Goal: Register for event/course

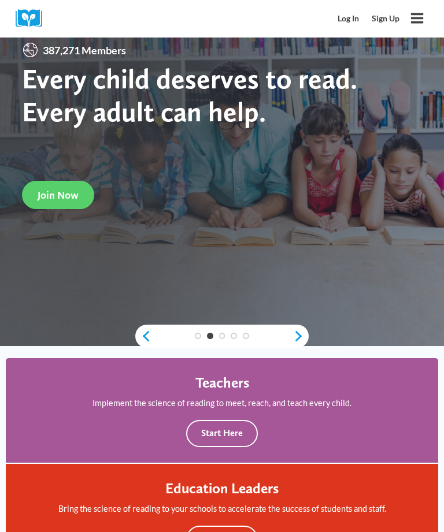
scroll to position [95, 0]
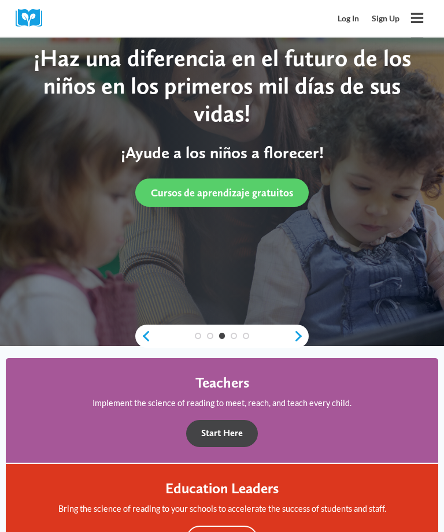
click at [214, 432] on button "Start Here" at bounding box center [222, 434] width 72 height 27
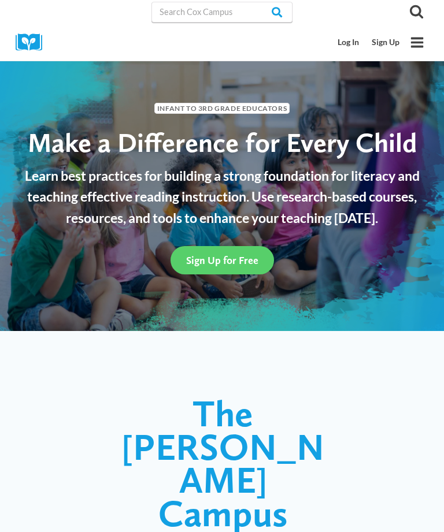
click at [343, 42] on link "Log In" at bounding box center [349, 42] width 34 height 21
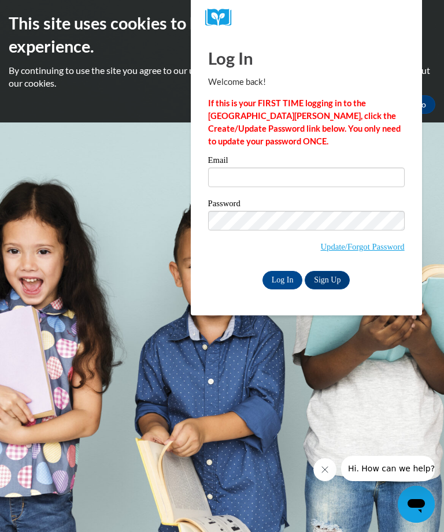
click at [377, 249] on link "Update/Forgot Password" at bounding box center [363, 246] width 84 height 9
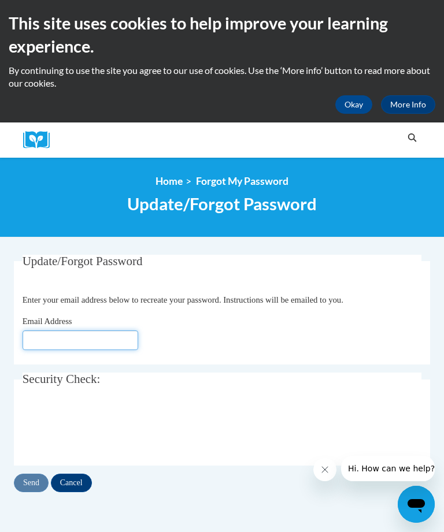
click at [23, 343] on input "Email Address" at bounding box center [81, 340] width 116 height 20
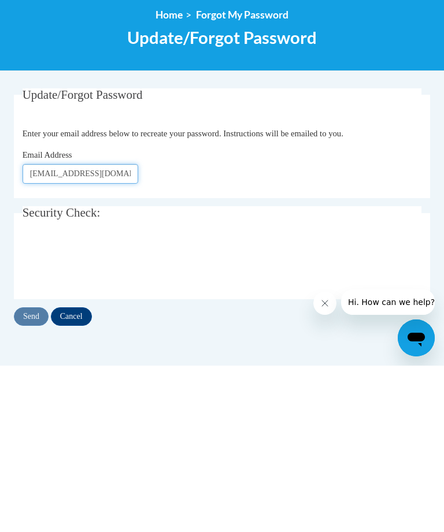
type input "bmcneil@tcjackets.net"
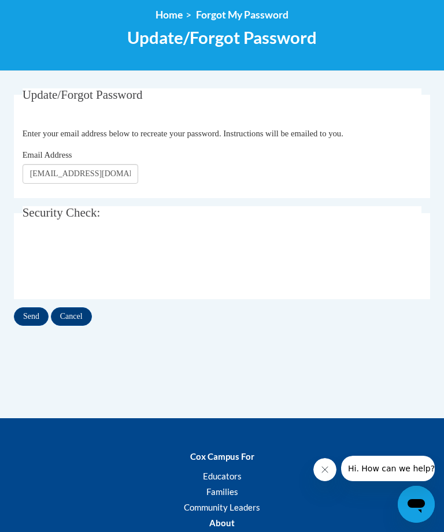
click at [32, 317] on input "Send" at bounding box center [31, 316] width 35 height 18
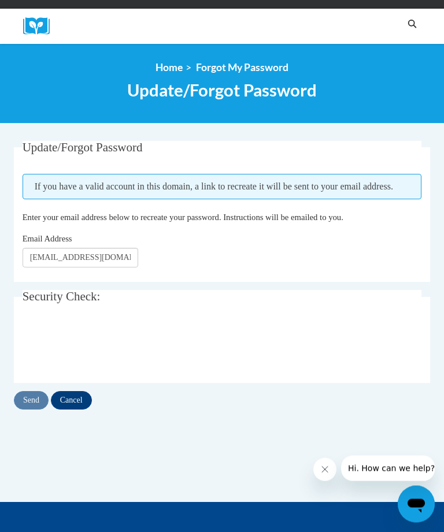
scroll to position [114, 0]
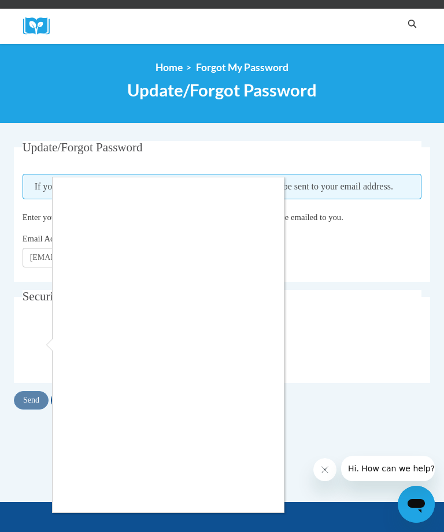
click at [396, 344] on div at bounding box center [222, 266] width 444 height 532
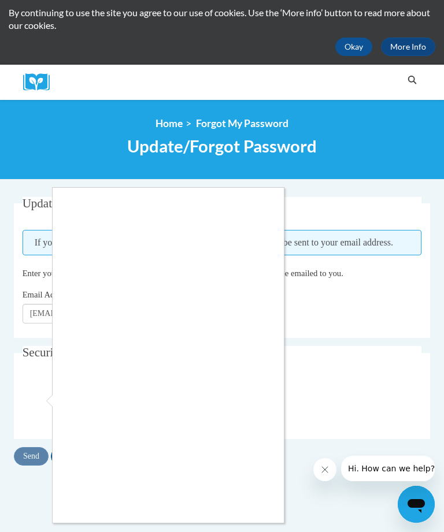
scroll to position [54, 0]
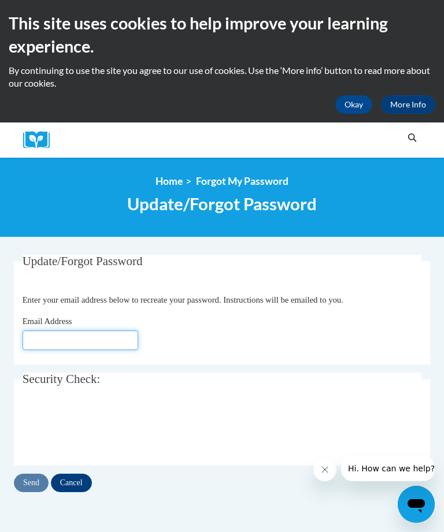
click at [92, 339] on input "Email Address" at bounding box center [81, 340] width 116 height 20
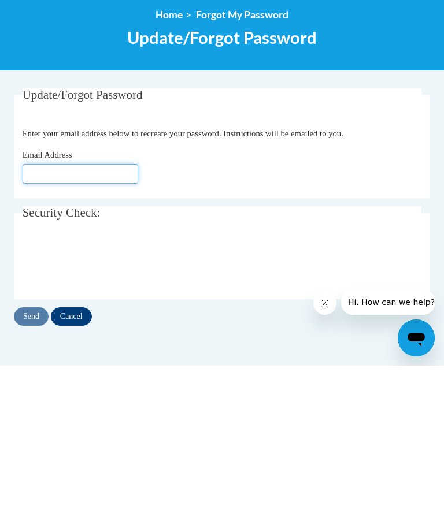
type input "B"
type input "[EMAIL_ADDRESS][DOMAIN_NAME]"
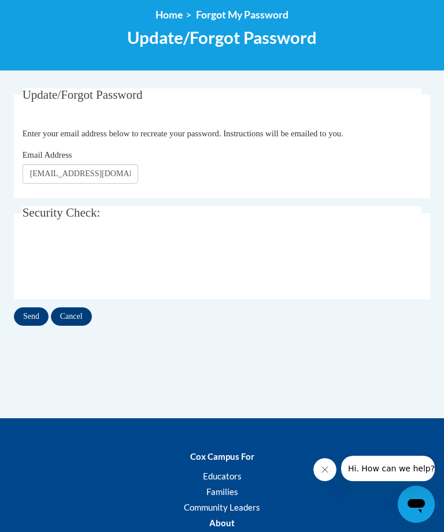
click at [36, 318] on input "Send" at bounding box center [31, 316] width 35 height 18
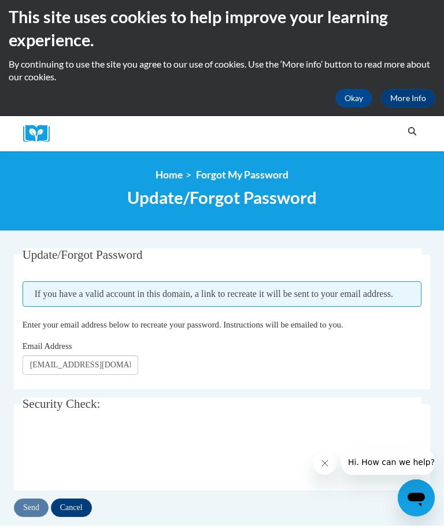
scroll to position [27, 0]
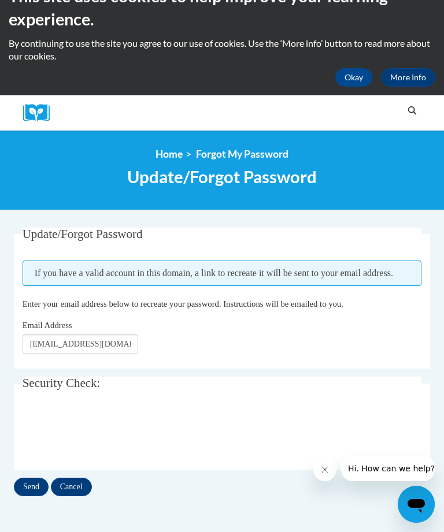
click at [26, 482] on input "Send" at bounding box center [31, 487] width 35 height 18
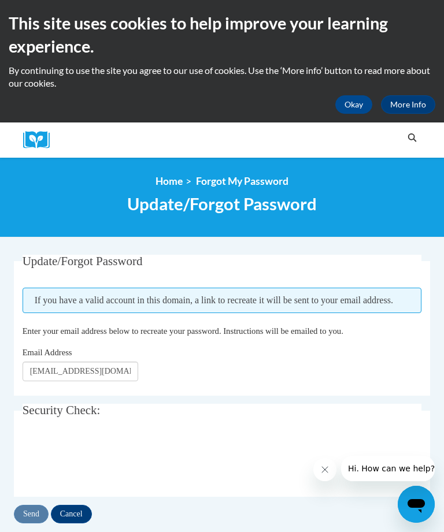
click at [363, 101] on button "Okay" at bounding box center [353, 104] width 37 height 18
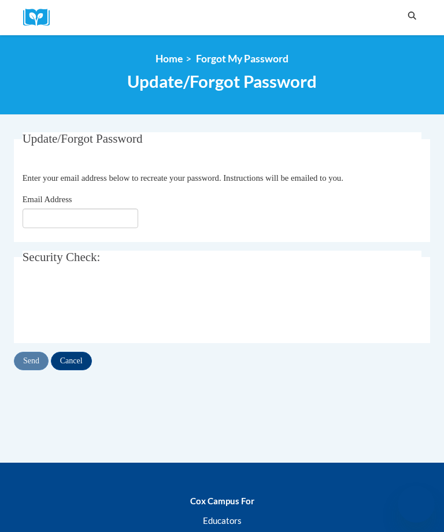
scroll to position [166, 0]
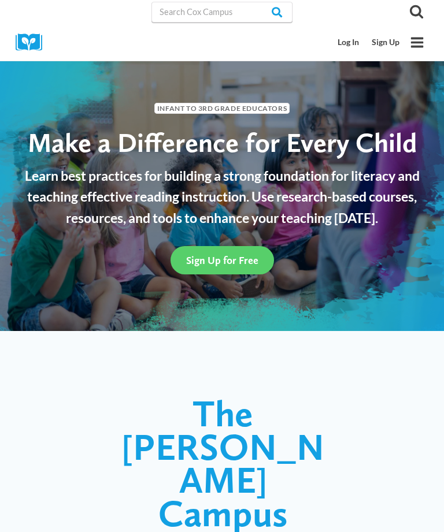
click at [351, 46] on link "Log In" at bounding box center [349, 42] width 34 height 21
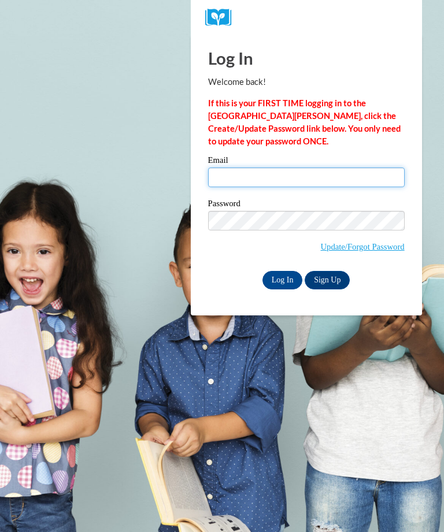
click at [380, 181] on input "Email" at bounding box center [306, 178] width 196 height 20
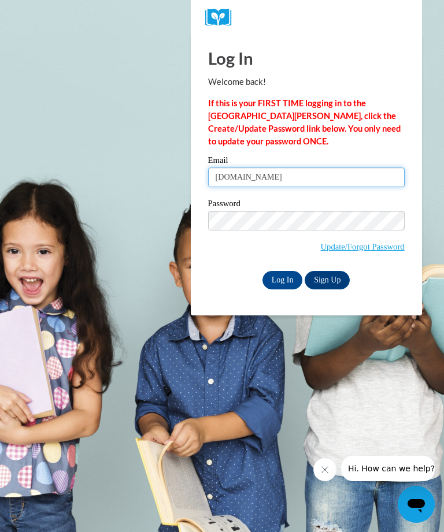
type input "bmcneil.tcjackets.net"
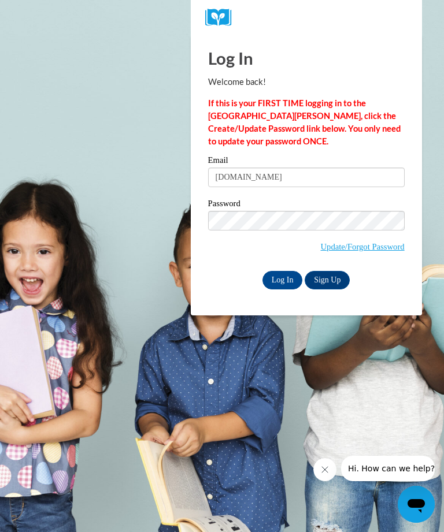
click at [282, 280] on input "Log In" at bounding box center [282, 280] width 40 height 18
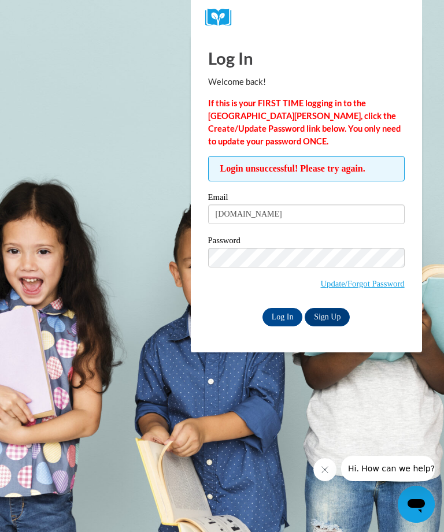
click at [369, 280] on link "Update/Forgot Password" at bounding box center [363, 283] width 84 height 9
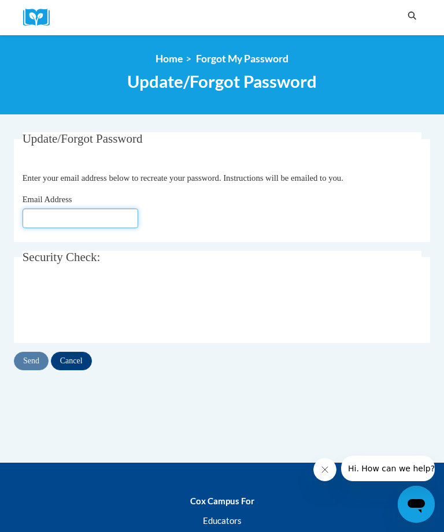
click at [27, 217] on input "Email Address" at bounding box center [81, 219] width 116 height 20
type input "[EMAIL_ADDRESS][DOMAIN_NAME]"
click at [25, 359] on input "Send" at bounding box center [31, 361] width 35 height 18
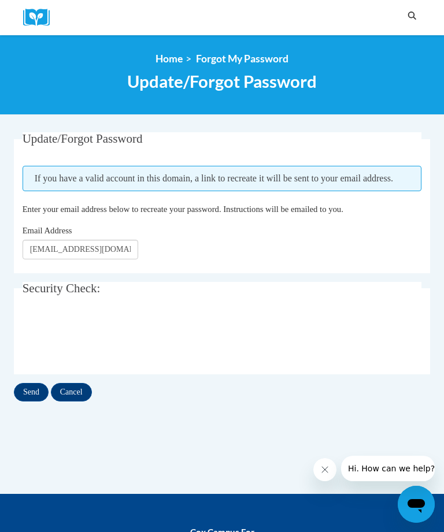
click at [34, 390] on input "Send" at bounding box center [31, 392] width 35 height 18
click at [44, 392] on input "Send" at bounding box center [31, 392] width 35 height 18
click at [29, 398] on input "Send" at bounding box center [31, 392] width 35 height 18
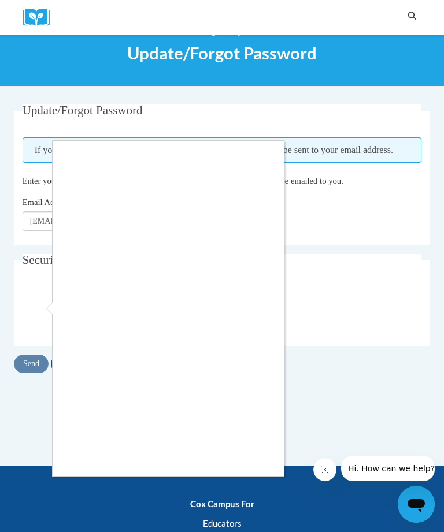
scroll to position [34, 0]
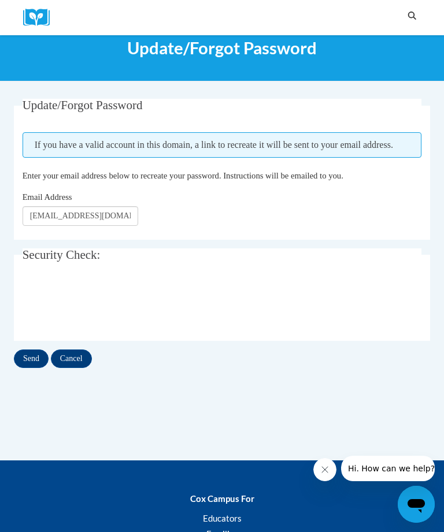
click at [25, 353] on input "Send" at bounding box center [31, 359] width 35 height 18
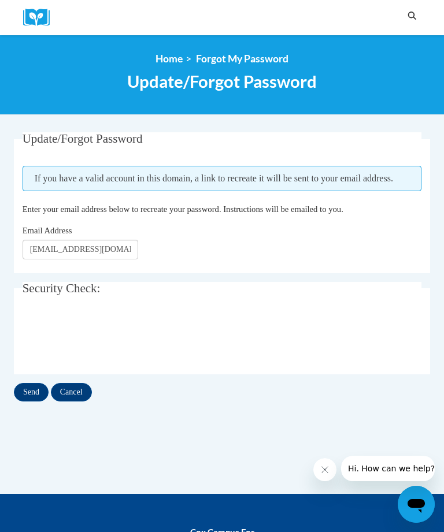
click at [33, 391] on input "Send" at bounding box center [31, 392] width 35 height 18
click at [77, 396] on input "Cancel" at bounding box center [71, 392] width 41 height 18
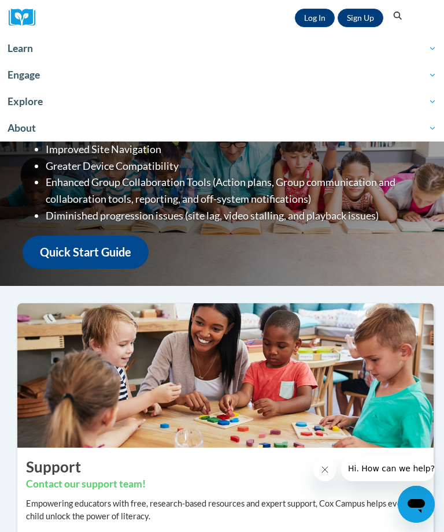
click at [311, 16] on link "Log In" at bounding box center [315, 18] width 40 height 18
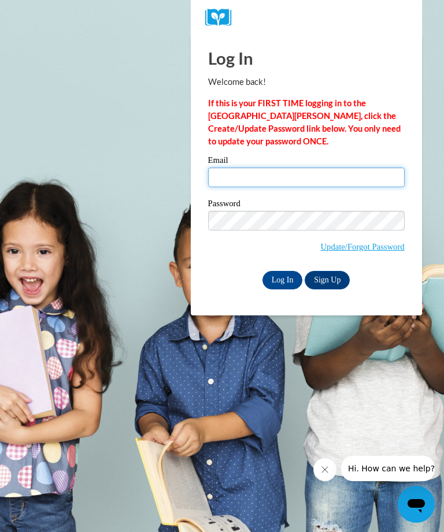
click at [217, 178] on input "Email" at bounding box center [306, 178] width 196 height 20
type input "[EMAIL_ADDRESS][DOMAIN_NAME]"
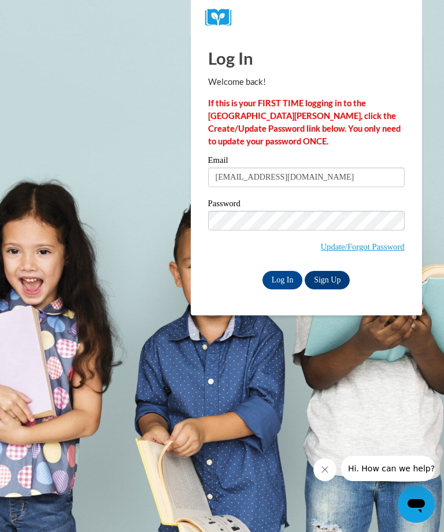
click at [286, 283] on input "Log In" at bounding box center [282, 280] width 40 height 18
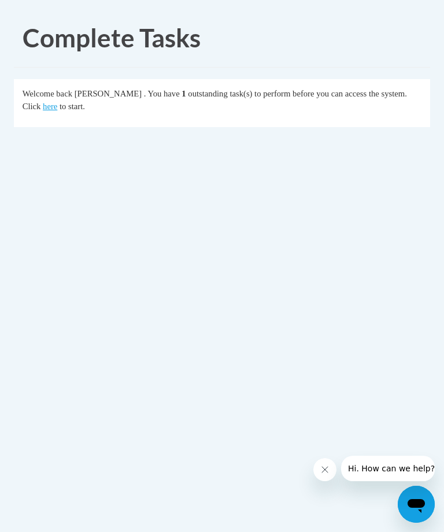
click at [43, 106] on link "here" at bounding box center [50, 106] width 14 height 9
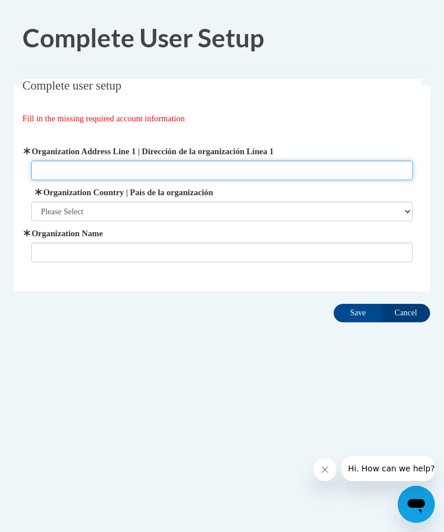
click at [215, 168] on input "Organization Address Line 1 | Dirección de la organización Línea 1" at bounding box center [222, 171] width 382 height 20
type input "Hand n hand thomasville ga"
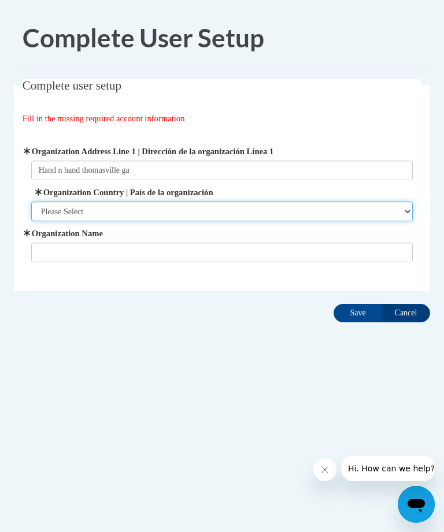
click at [205, 211] on select "Please Select United States | Estados Unidos Outside of the United States | Fue…" at bounding box center [222, 212] width 382 height 20
select select "ad49bcad-a171-4b2e-b99c-48b446064914"
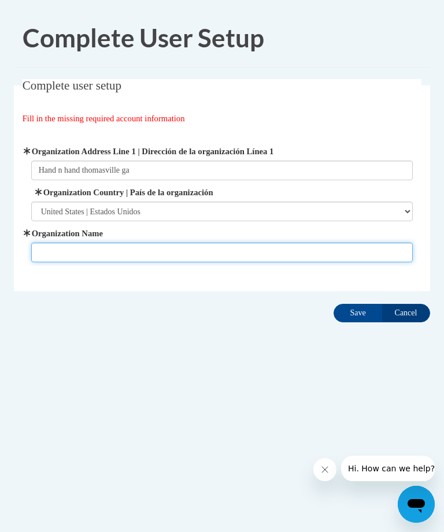
click at [217, 244] on input "Organization Name" at bounding box center [222, 253] width 382 height 20
type input "Hand n hand"
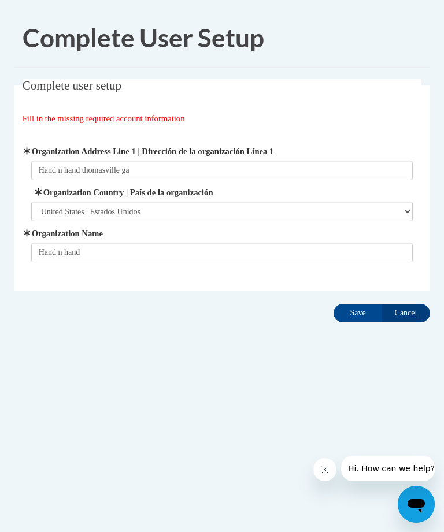
click at [361, 308] on input "Save" at bounding box center [357, 313] width 49 height 18
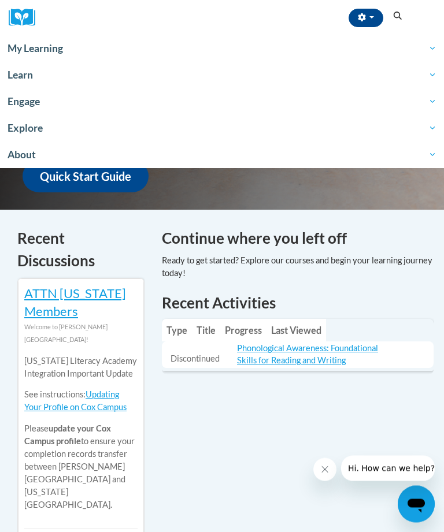
scroll to position [249, 0]
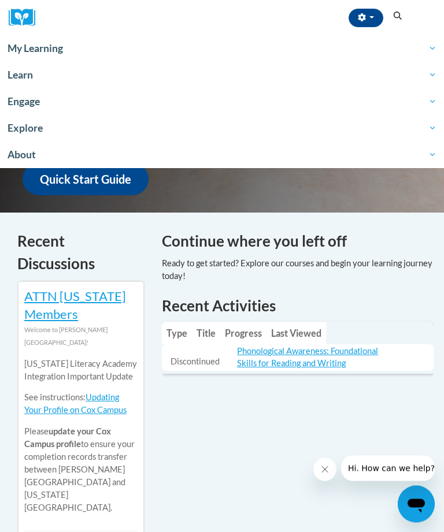
click at [395, 10] on button "Search" at bounding box center [397, 16] width 17 height 14
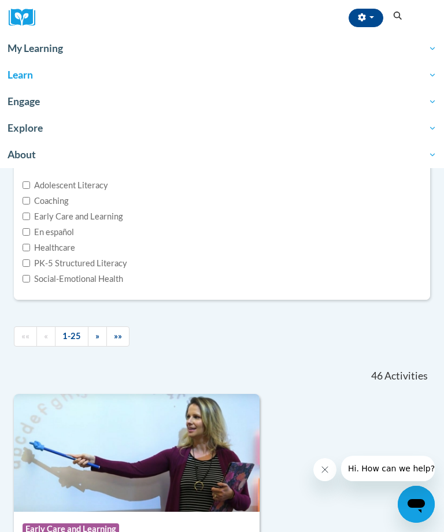
click at [395, 14] on icon "Search" at bounding box center [397, 16] width 10 height 9
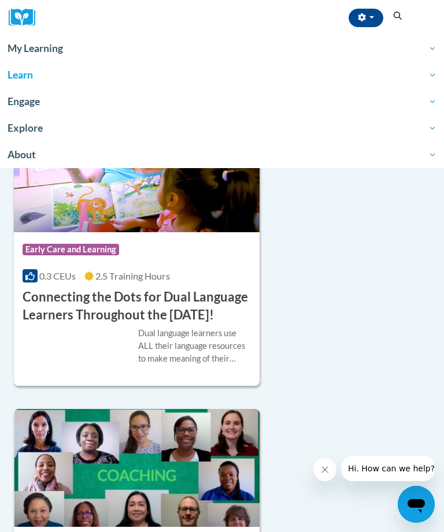
scroll to position [1143, 0]
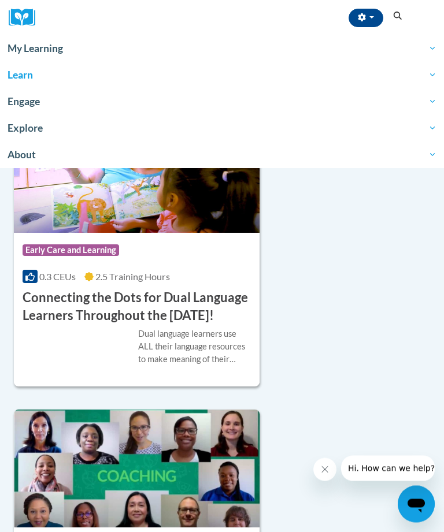
click at [392, 12] on icon "Search" at bounding box center [397, 16] width 10 height 9
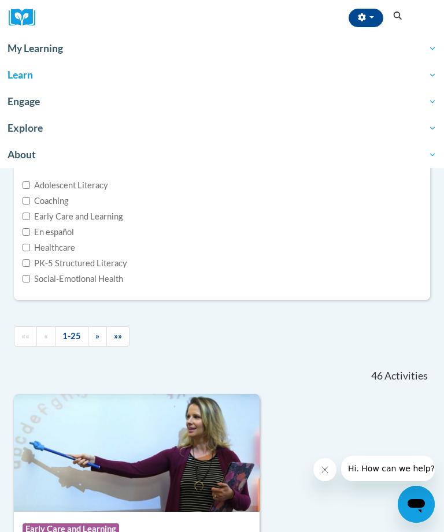
click at [54, 46] on span "My Learning" at bounding box center [222, 49] width 429 height 14
click at [369, 18] on span "button" at bounding box center [371, 17] width 5 height 2
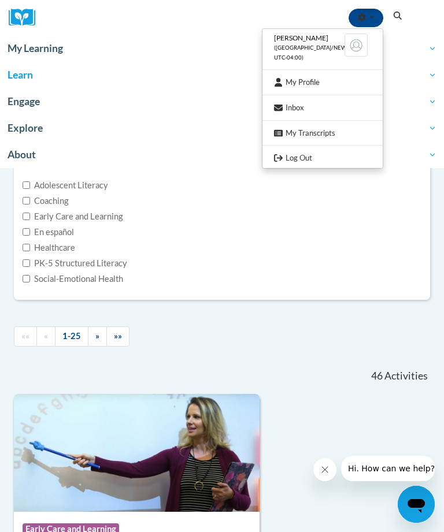
click at [385, 207] on div at bounding box center [222, 266] width 444 height 532
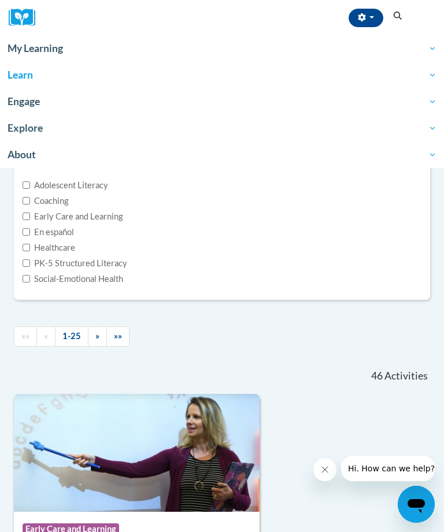
click at [393, 12] on icon "Search" at bounding box center [397, 16] width 10 height 9
click at [436, 50] on span "My Learning" at bounding box center [222, 49] width 429 height 14
click at [436, 74] on span "Learn" at bounding box center [222, 75] width 429 height 14
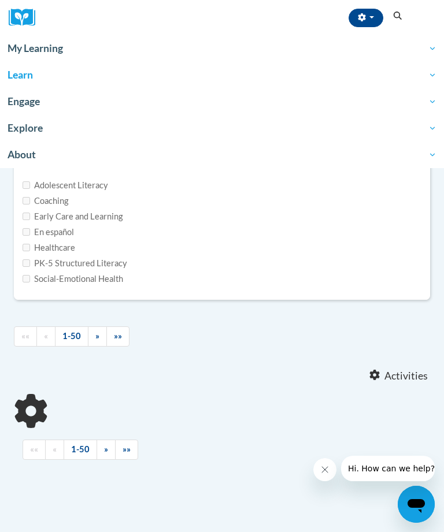
click at [431, 155] on span "About" at bounding box center [222, 155] width 429 height 14
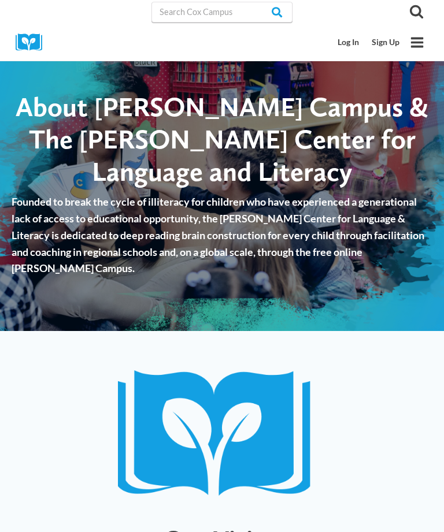
click at [417, 12] on icon "Search" at bounding box center [416, 11] width 14 height 14
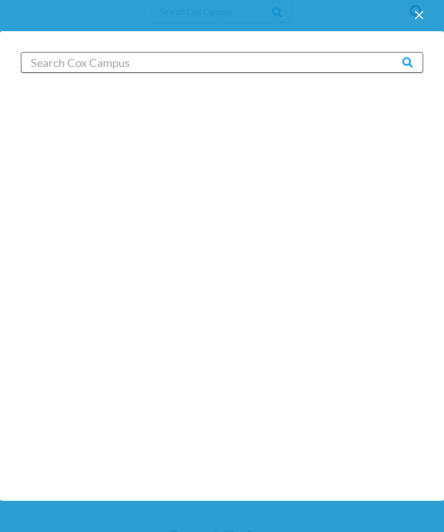
click at [240, 61] on input "Search in [URL][DOMAIN_NAME]" at bounding box center [222, 62] width 402 height 21
type input "Reading fluency"
click at [400, 62] on input "Search" at bounding box center [400, 62] width 45 height 21
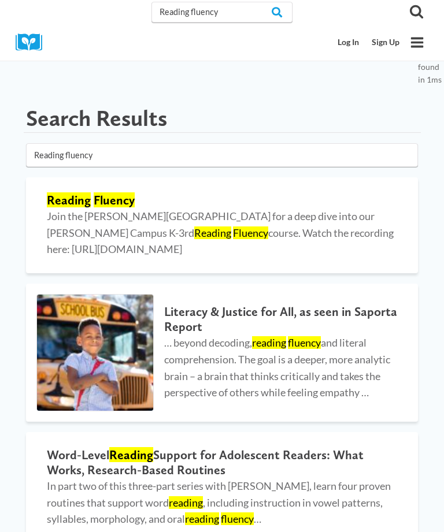
click at [89, 199] on mark "Reading" at bounding box center [69, 199] width 44 height 15
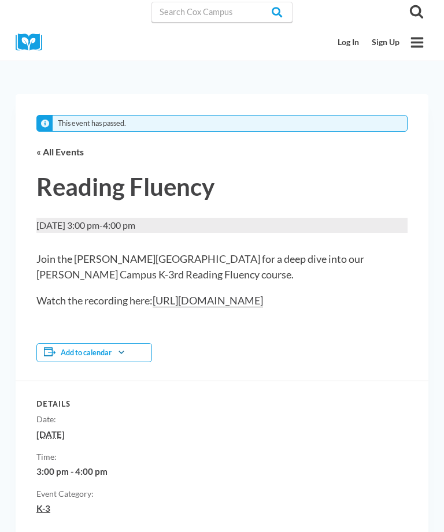
click at [351, 43] on link "Log In" at bounding box center [349, 42] width 34 height 21
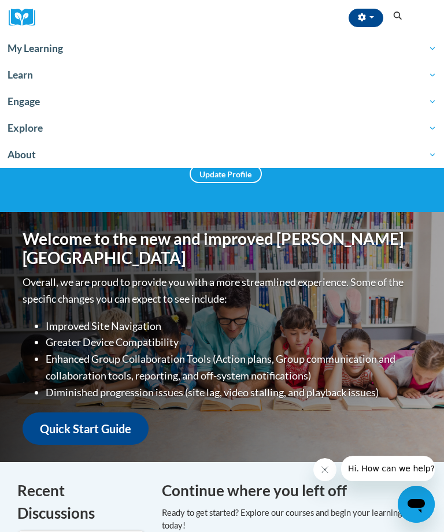
click at [397, 19] on icon "Search" at bounding box center [397, 16] width 10 height 9
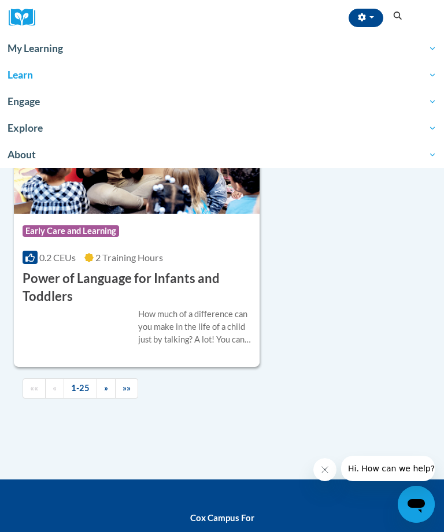
click at [101, 378] on link "»" at bounding box center [105, 388] width 19 height 20
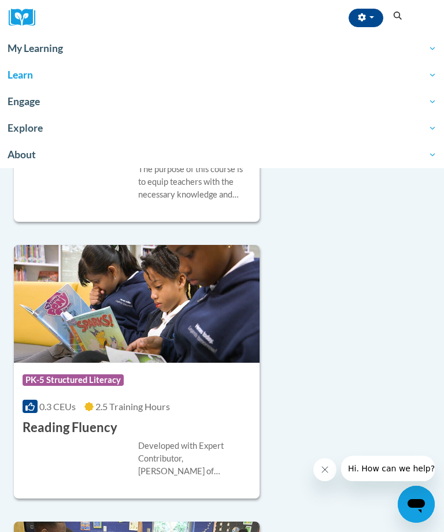
scroll to position [1522, 0]
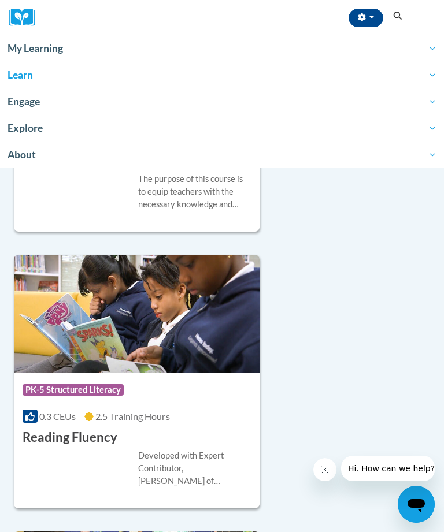
click at [81, 436] on h3 "Reading Fluency" at bounding box center [70, 438] width 95 height 18
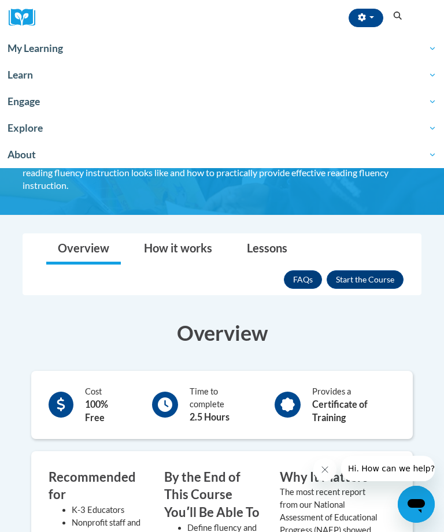
click at [386, 270] on button "Enroll" at bounding box center [364, 279] width 77 height 18
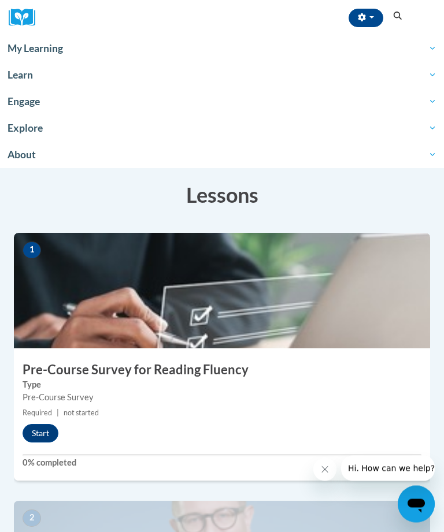
scroll to position [47, 0]
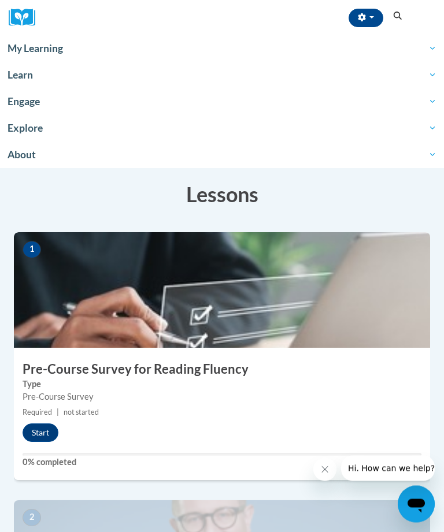
click at [40, 431] on button "Start" at bounding box center [41, 433] width 36 height 18
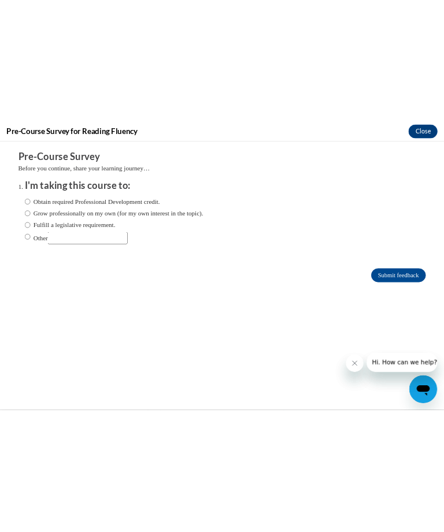
scroll to position [48, 0]
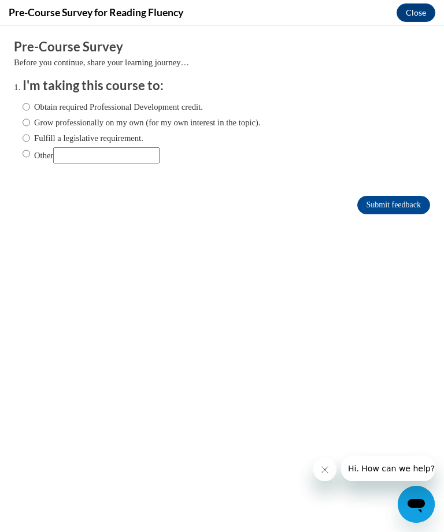
click at [23, 118] on input "Grow professionally on my own (for my own interest in the topic)." at bounding box center [27, 122] width 8 height 13
radio input "true"
click at [391, 210] on input "Submit feedback" at bounding box center [393, 205] width 73 height 18
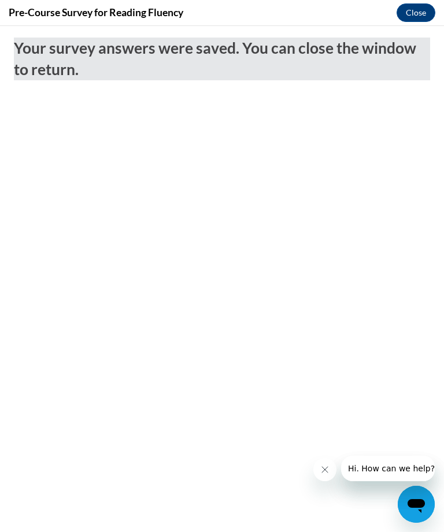
scroll to position [0, 0]
click at [423, 10] on button "Close" at bounding box center [415, 12] width 39 height 18
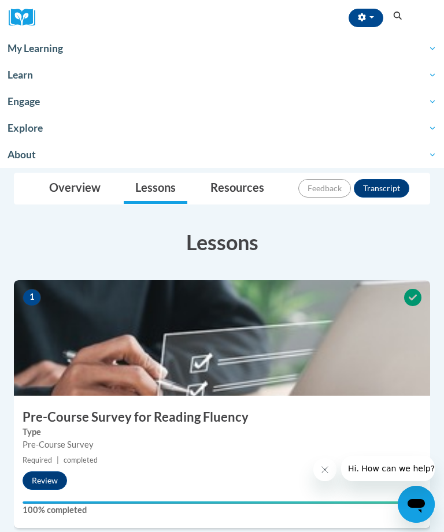
click at [361, 12] on button "button" at bounding box center [365, 18] width 35 height 18
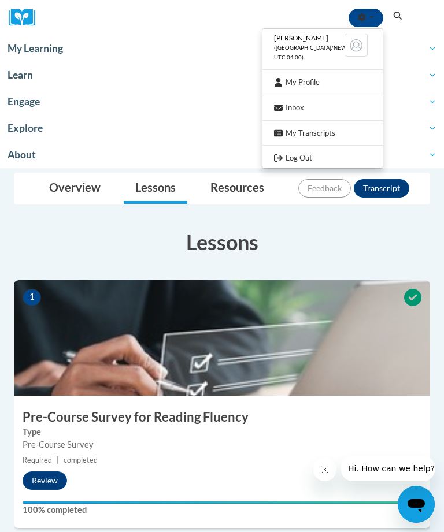
click at [281, 152] on link "Log Out" at bounding box center [322, 158] width 120 height 14
